Goal: Information Seeking & Learning: Learn about a topic

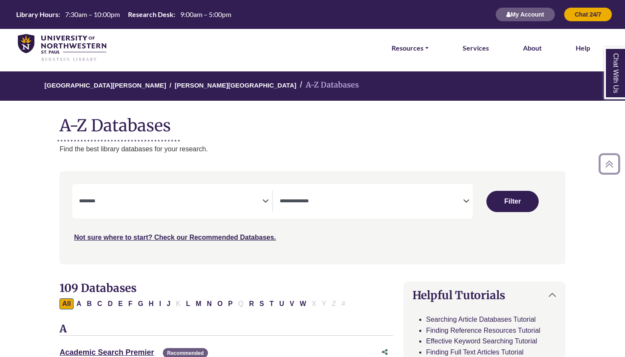
select select "Database Subject Filter"
select select "Database Types Filter"
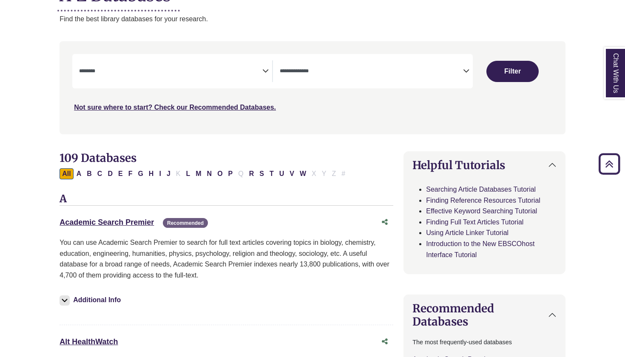
scroll to position [150, 0]
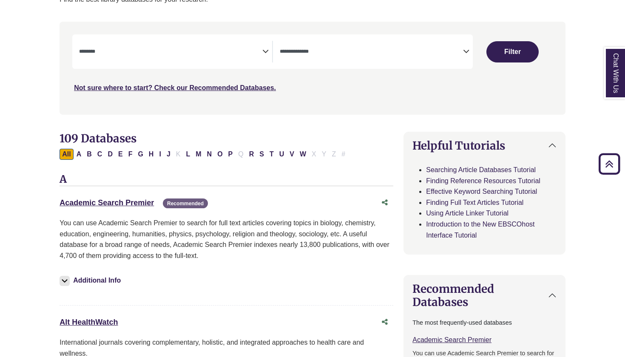
click at [139, 49] on textarea "Search" at bounding box center [170, 52] width 183 height 7
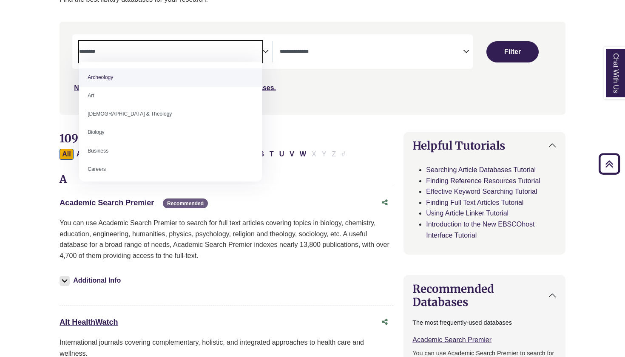
scroll to position [128, 0]
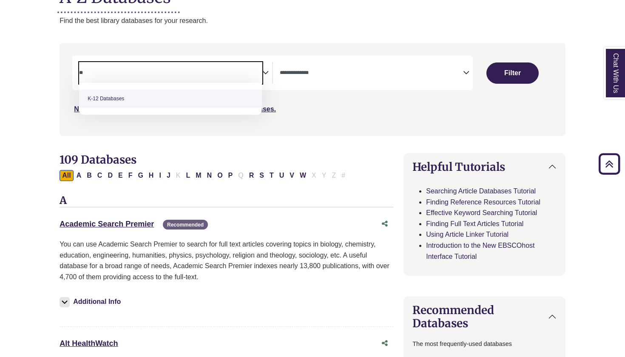
type textarea "*"
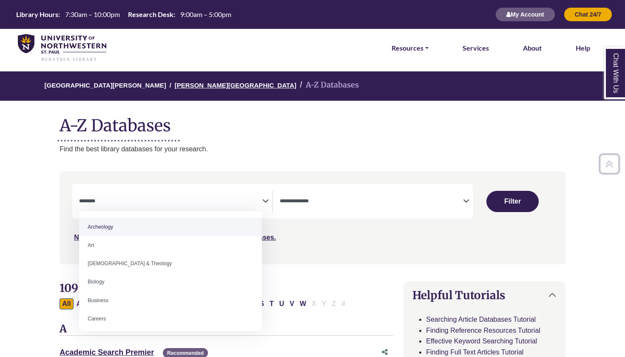
scroll to position [0, 0]
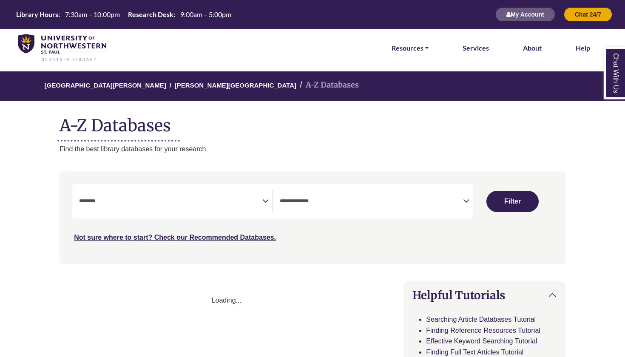
select select "Database Subject Filter"
select select "Database Types Filter"
select select "Database Subject Filter"
select select "Database Types Filter"
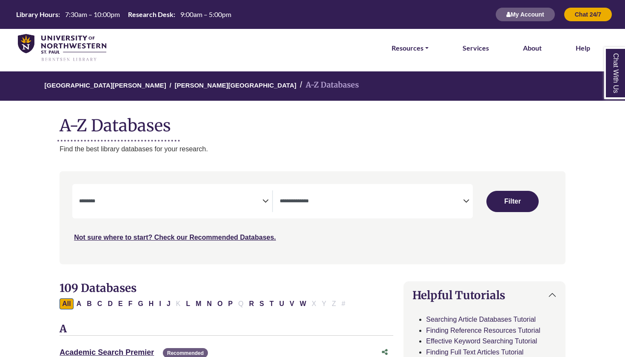
click at [313, 194] on span "Search filters" at bounding box center [371, 202] width 183 height 22
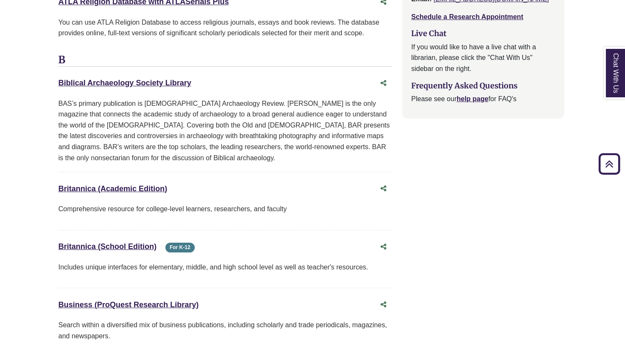
scroll to position [948, 1]
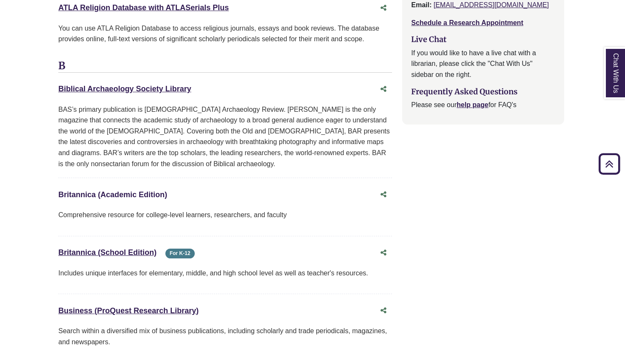
click at [124, 191] on link "Britannica (Academic Edition) This link opens in a new window" at bounding box center [112, 195] width 109 height 9
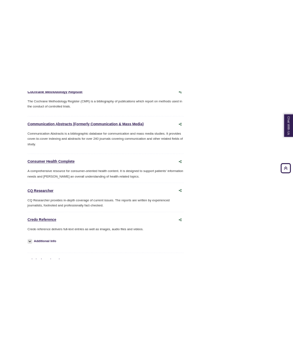
scroll to position [2015, 1]
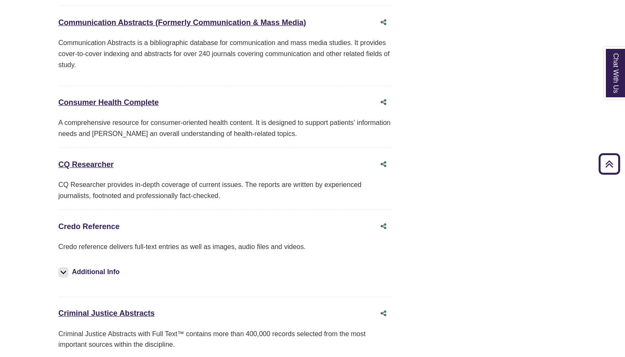
click at [108, 222] on link "Credo Reference This link opens in a new window" at bounding box center [88, 226] width 61 height 9
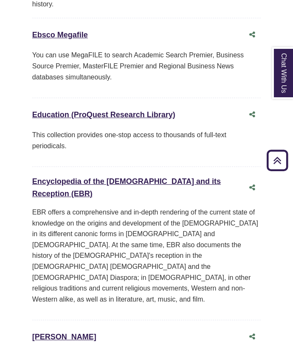
scroll to position [3063, 0]
